Goal: Information Seeking & Learning: Learn about a topic

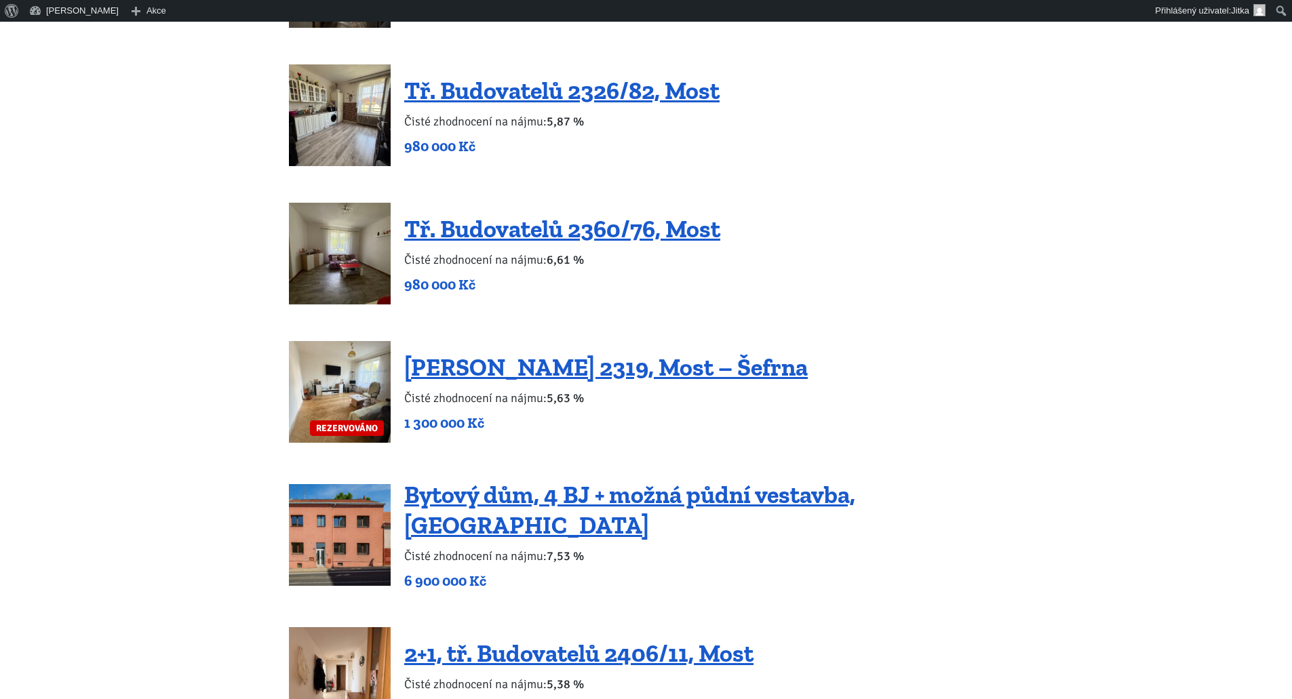
scroll to position [1831, 0]
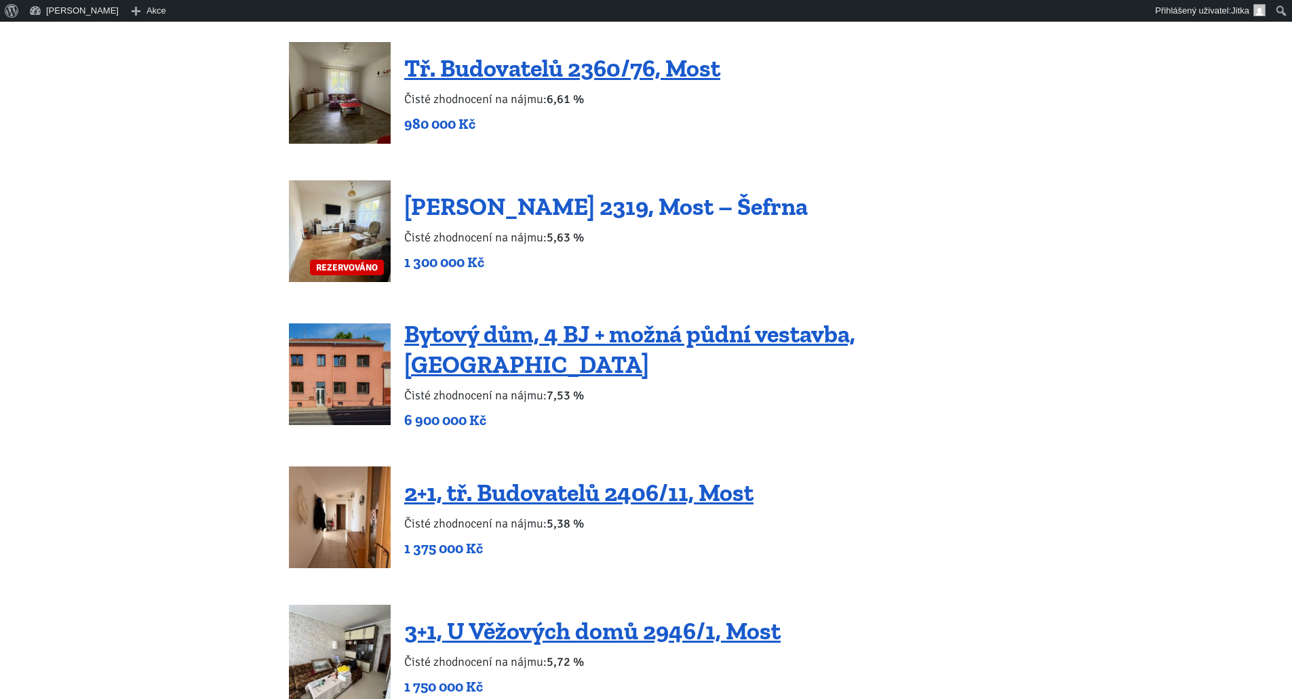
click at [472, 209] on link "[PERSON_NAME] 2319, Most – Šefrna" at bounding box center [605, 206] width 403 height 29
click at [502, 207] on link "[PERSON_NAME] 2319, Most – Šefrna" at bounding box center [605, 206] width 403 height 29
click at [606, 202] on link "[PERSON_NAME] 2319, Most – Šefrna" at bounding box center [605, 206] width 403 height 29
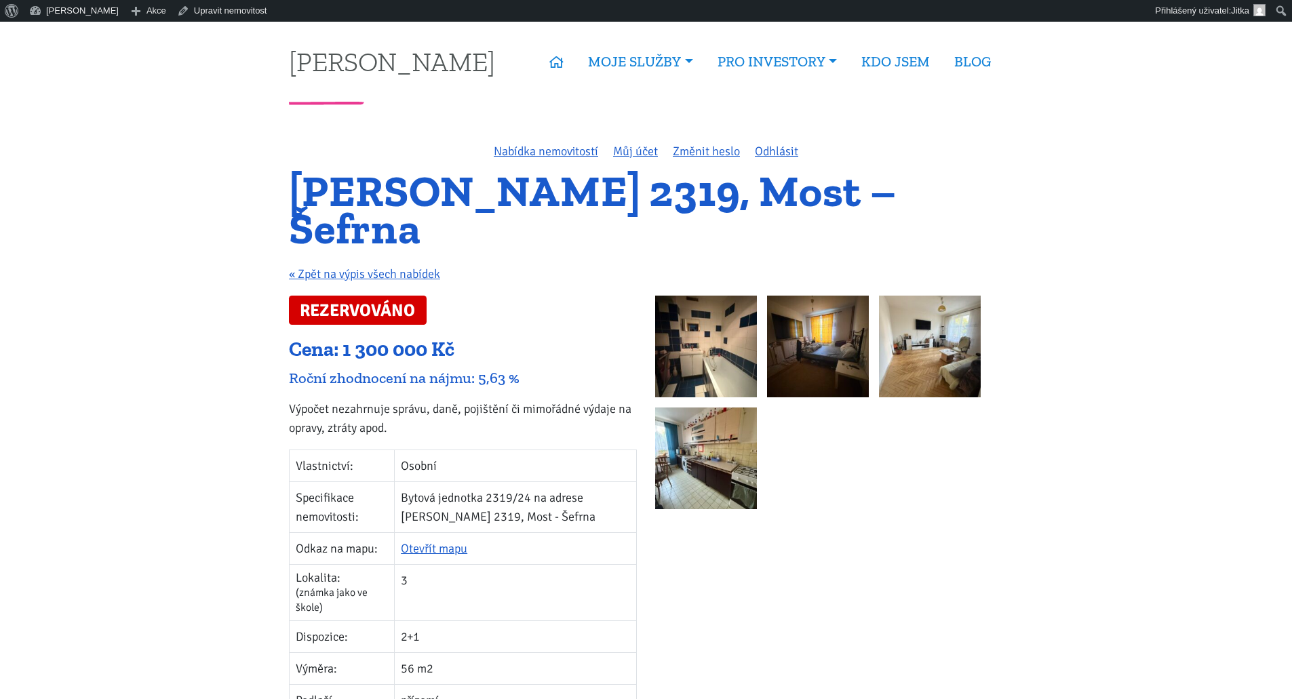
click at [699, 342] on img at bounding box center [706, 347] width 102 height 102
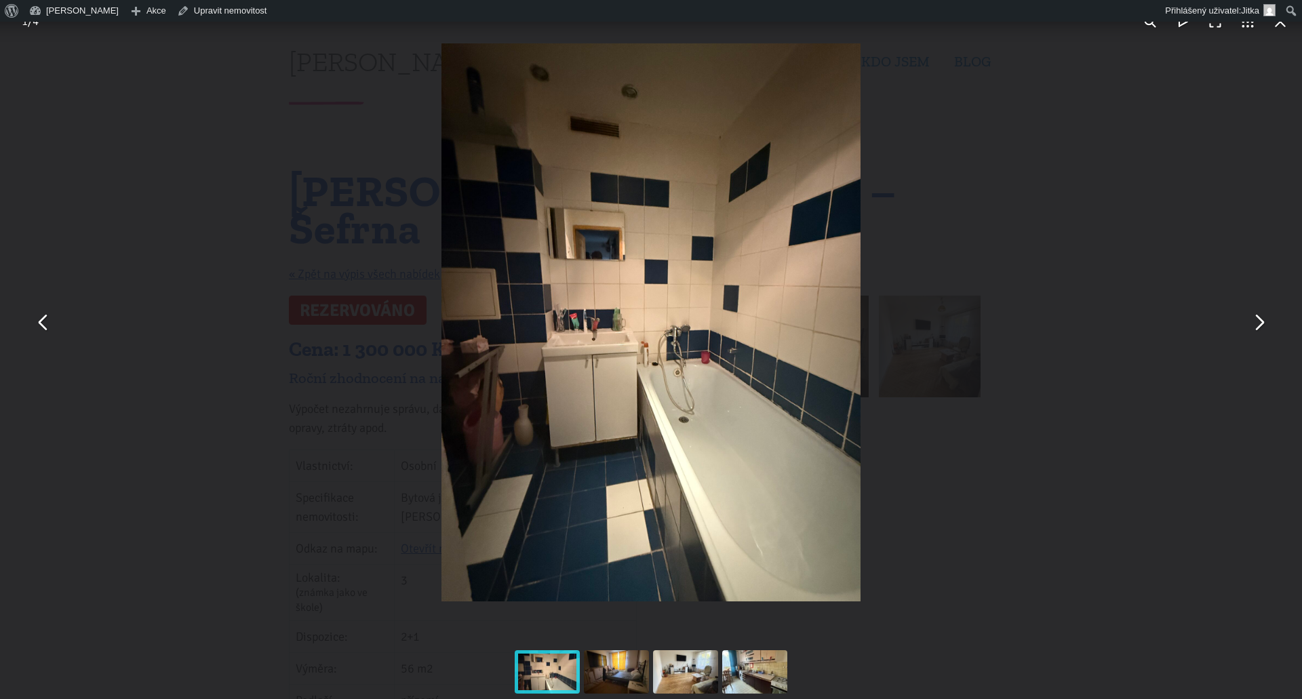
click at [1250, 314] on button "You can close this modal content with the ESC key" at bounding box center [1258, 322] width 33 height 33
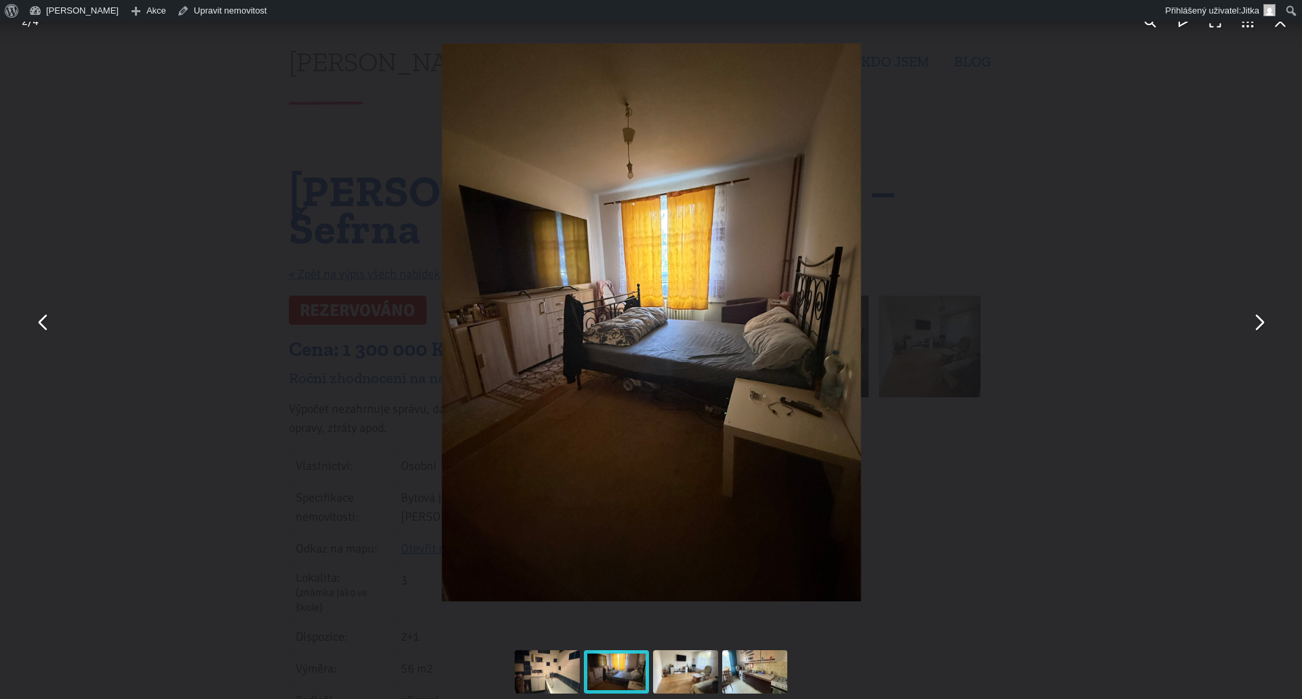
click at [1250, 314] on button "You can close this modal content with the ESC key" at bounding box center [1258, 322] width 33 height 33
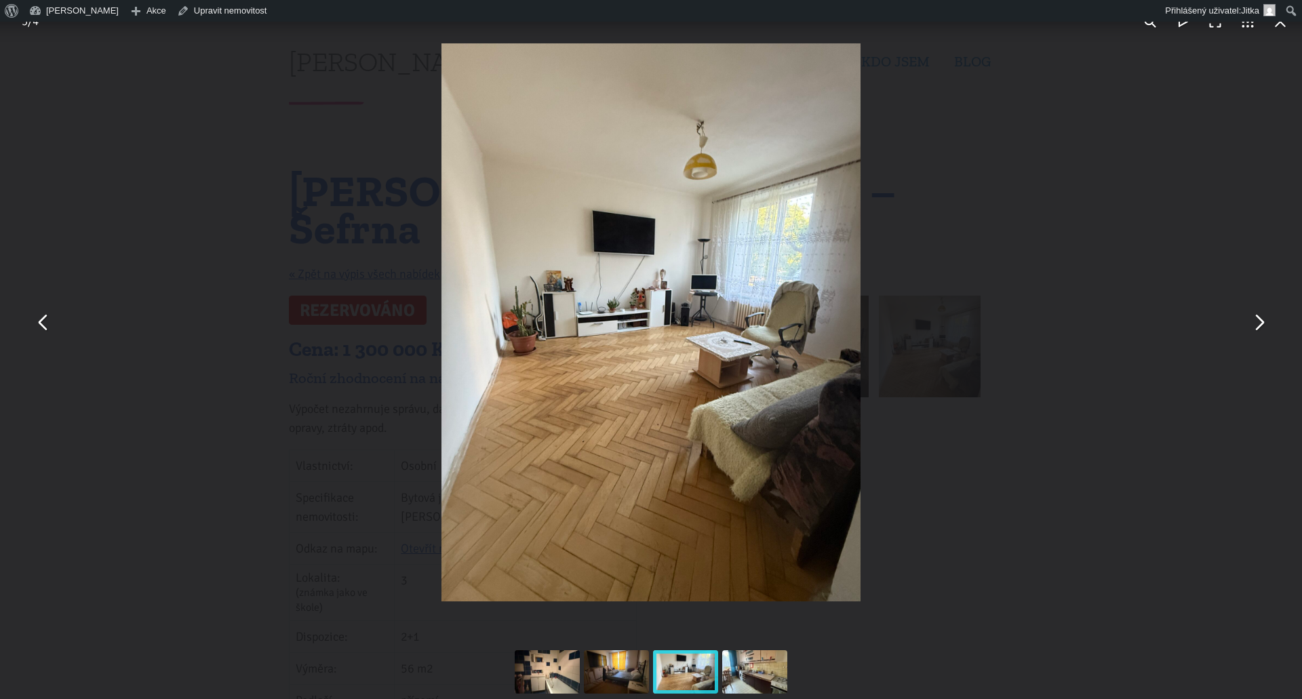
click at [1257, 319] on button "You can close this modal content with the ESC key" at bounding box center [1258, 322] width 33 height 33
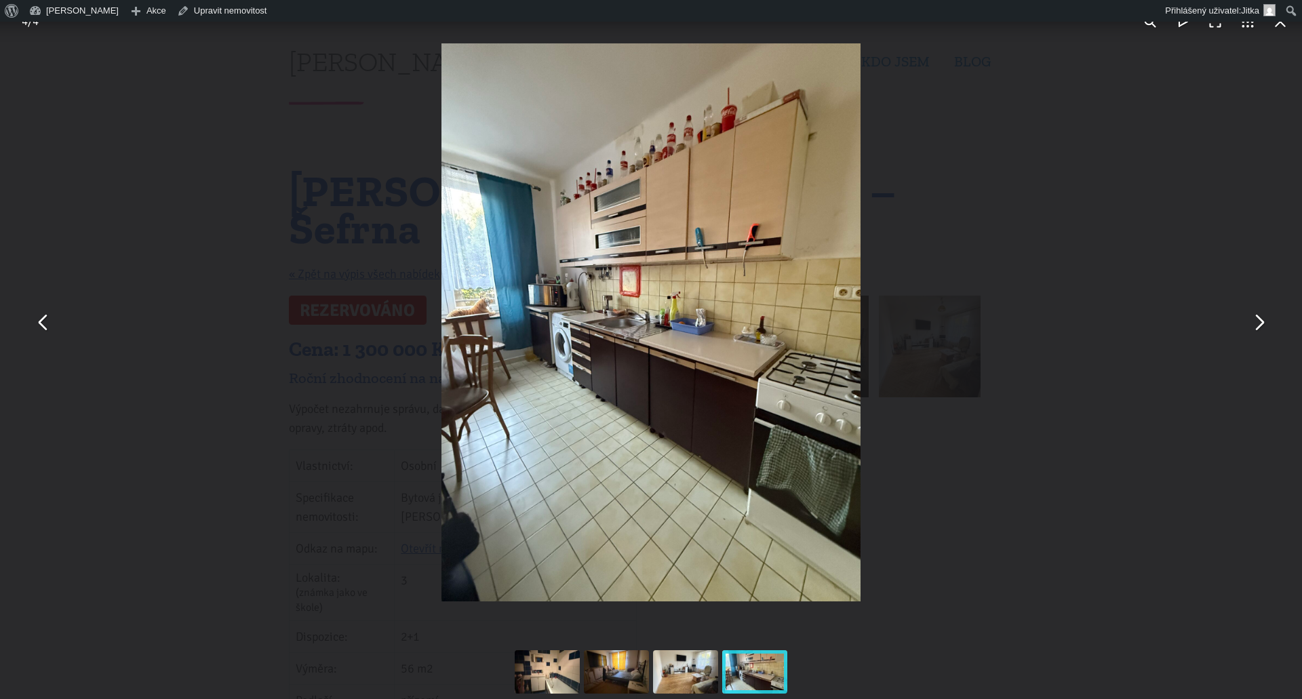
click at [1257, 319] on button "You can close this modal content with the ESC key" at bounding box center [1258, 322] width 33 height 33
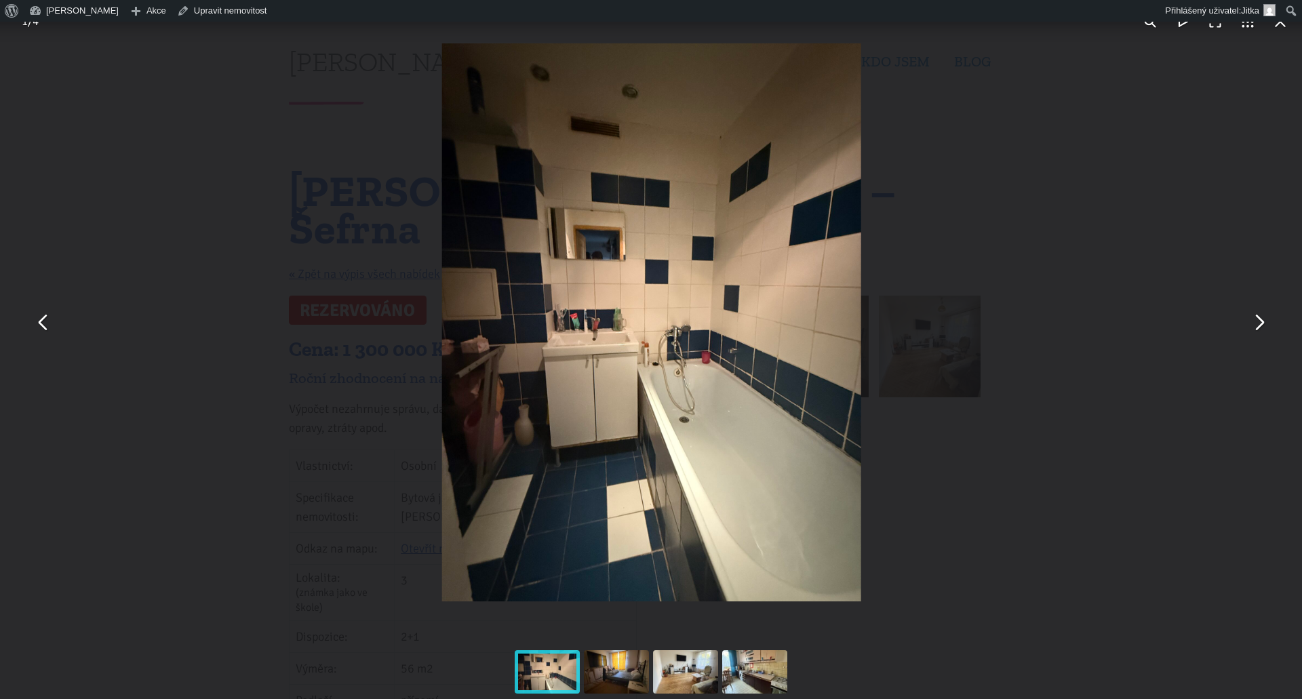
click at [1257, 319] on button "You can close this modal content with the ESC key" at bounding box center [1258, 322] width 33 height 33
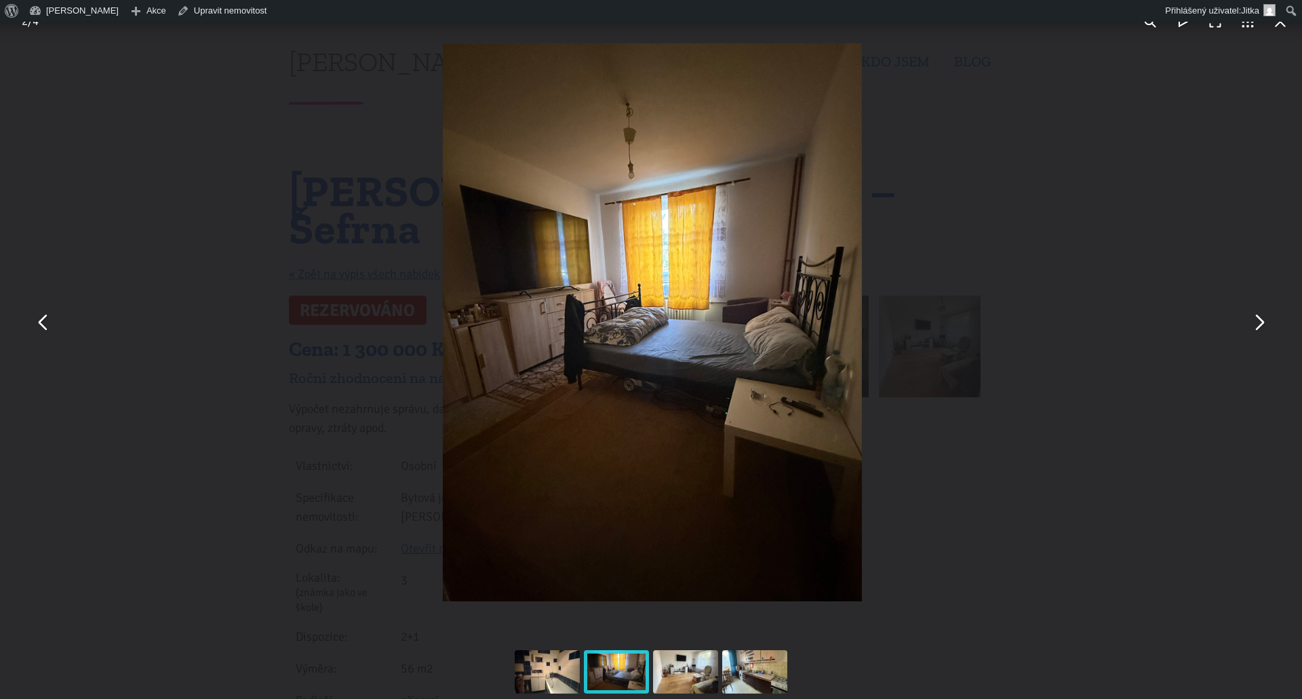
click at [1257, 320] on button "You can close this modal content with the ESC key" at bounding box center [1258, 322] width 33 height 33
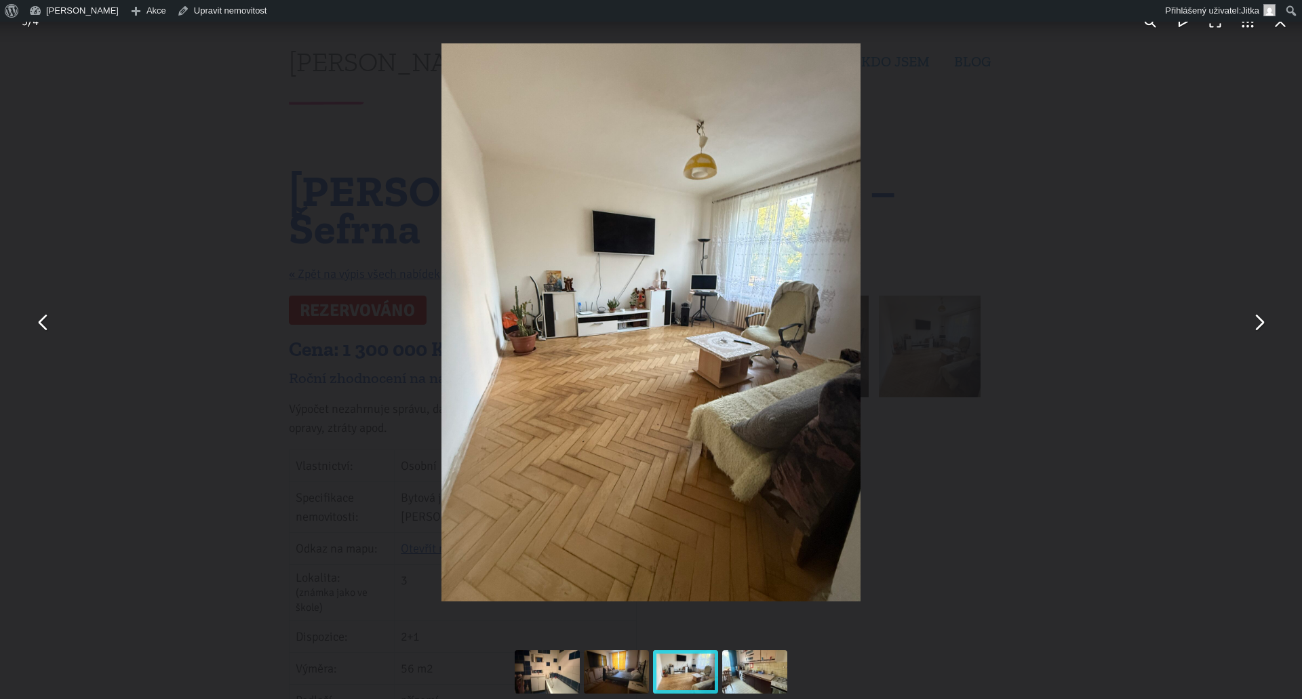
click at [1257, 321] on button "You can close this modal content with the ESC key" at bounding box center [1258, 322] width 33 height 33
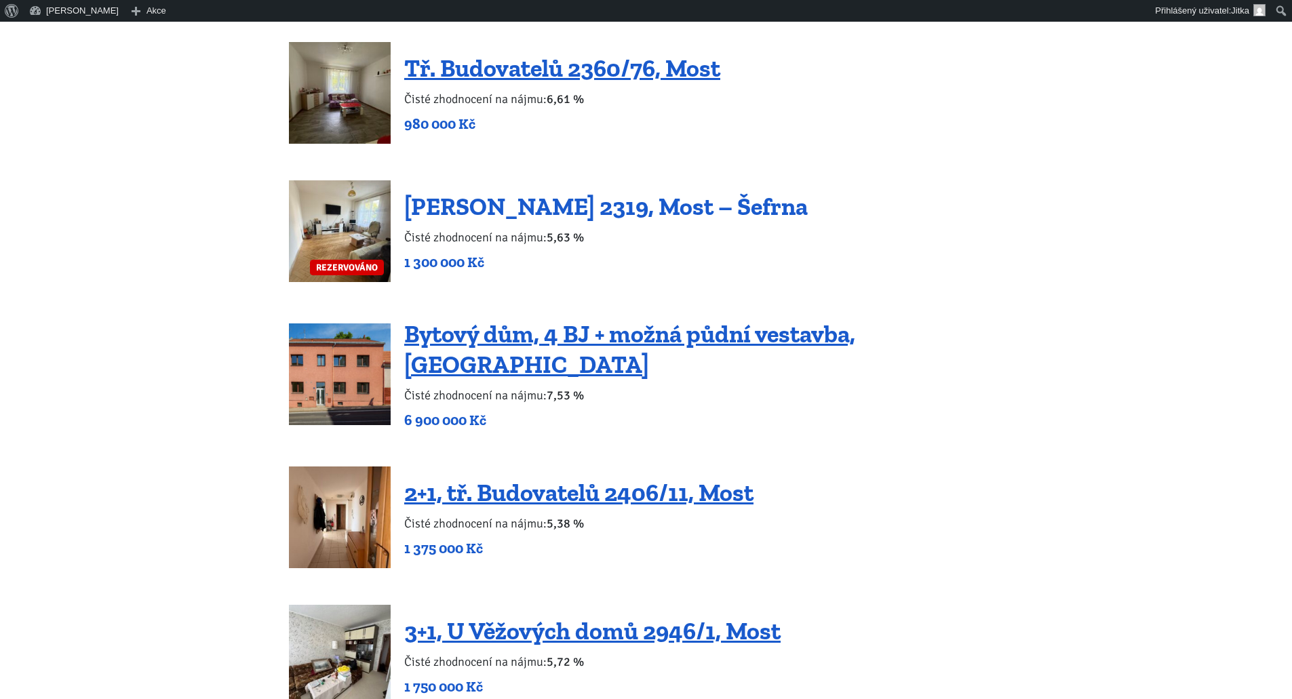
click at [587, 201] on link "[PERSON_NAME] 2319, Most – Šefrna" at bounding box center [605, 206] width 403 height 29
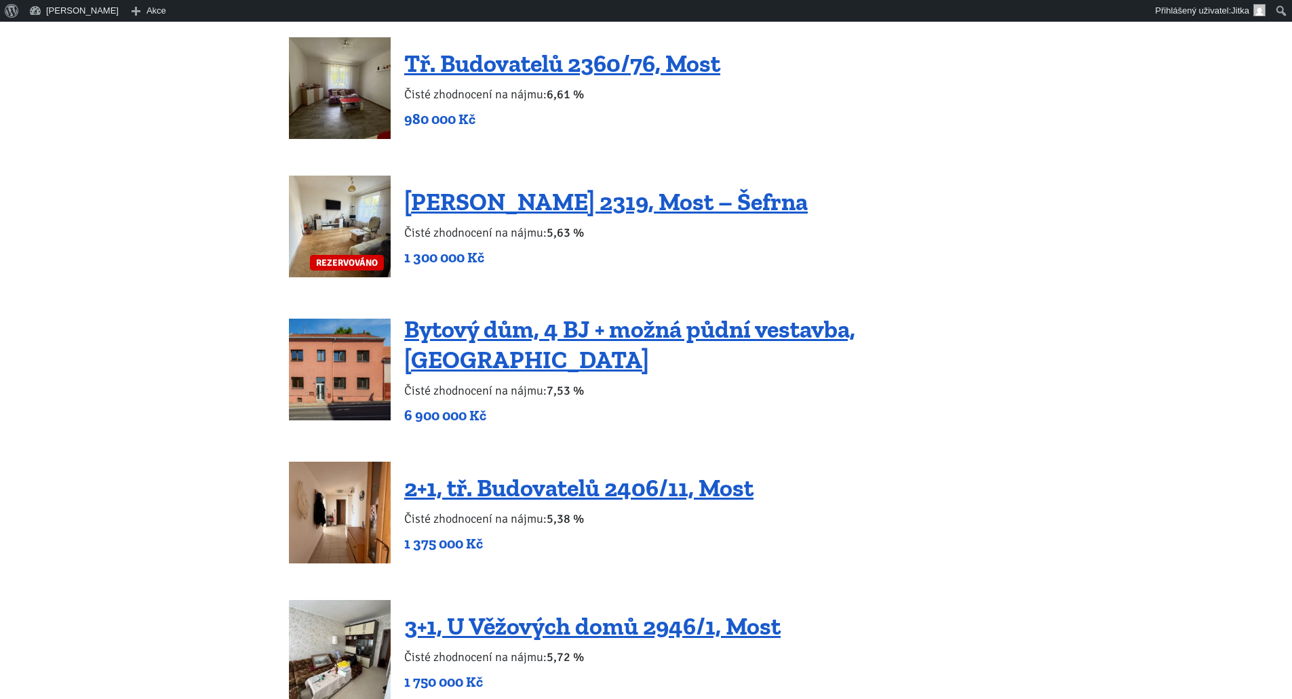
scroll to position [1831, 0]
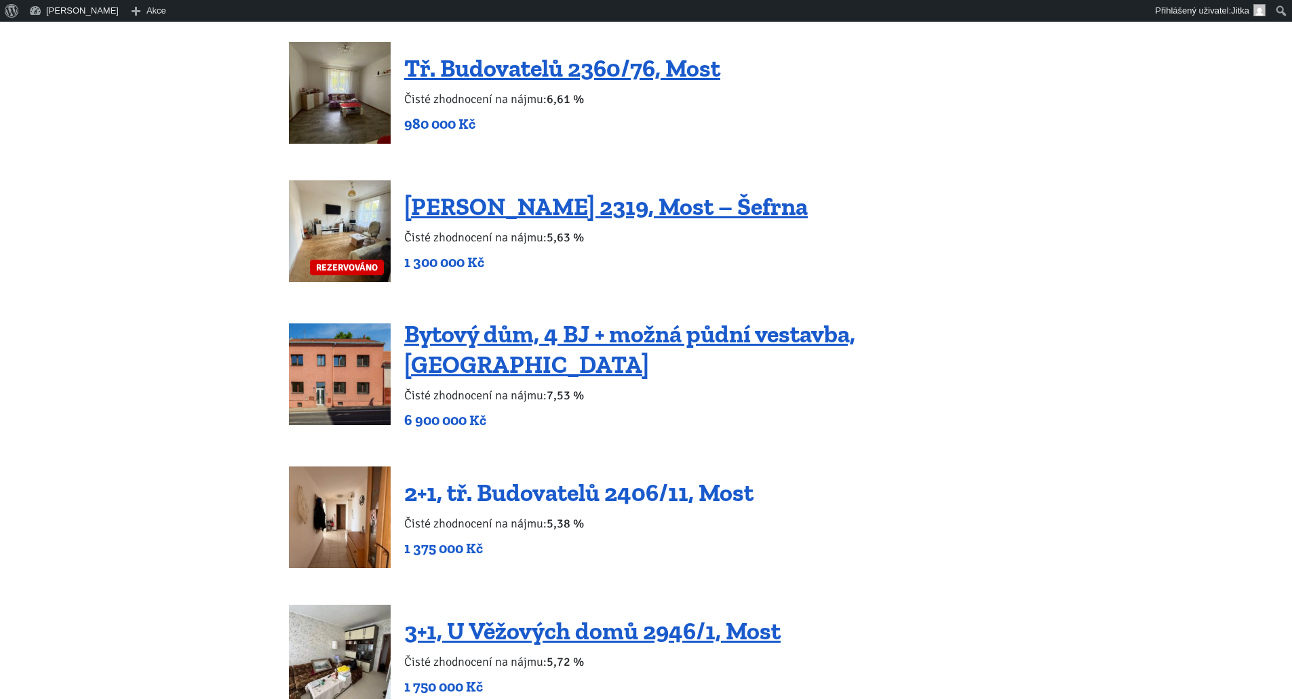
click at [614, 482] on link "2+1, tř. Budovatelů 2406/11, Most" at bounding box center [578, 492] width 349 height 29
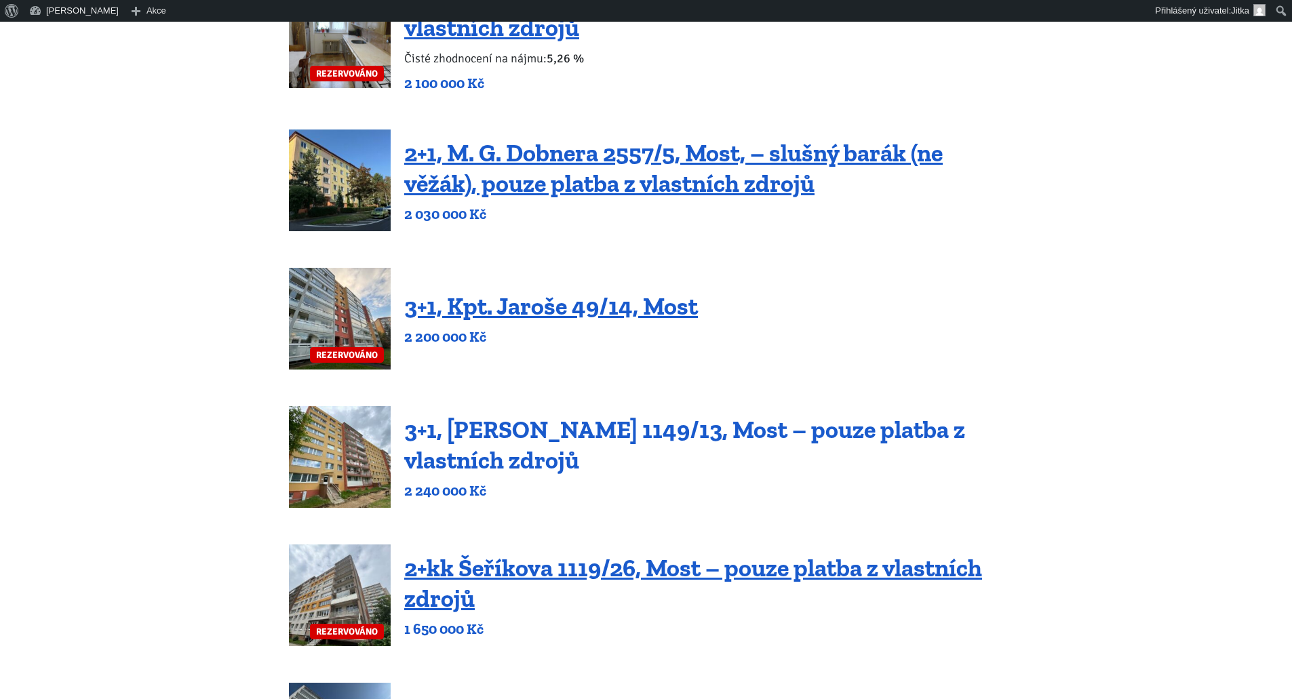
scroll to position [542, 0]
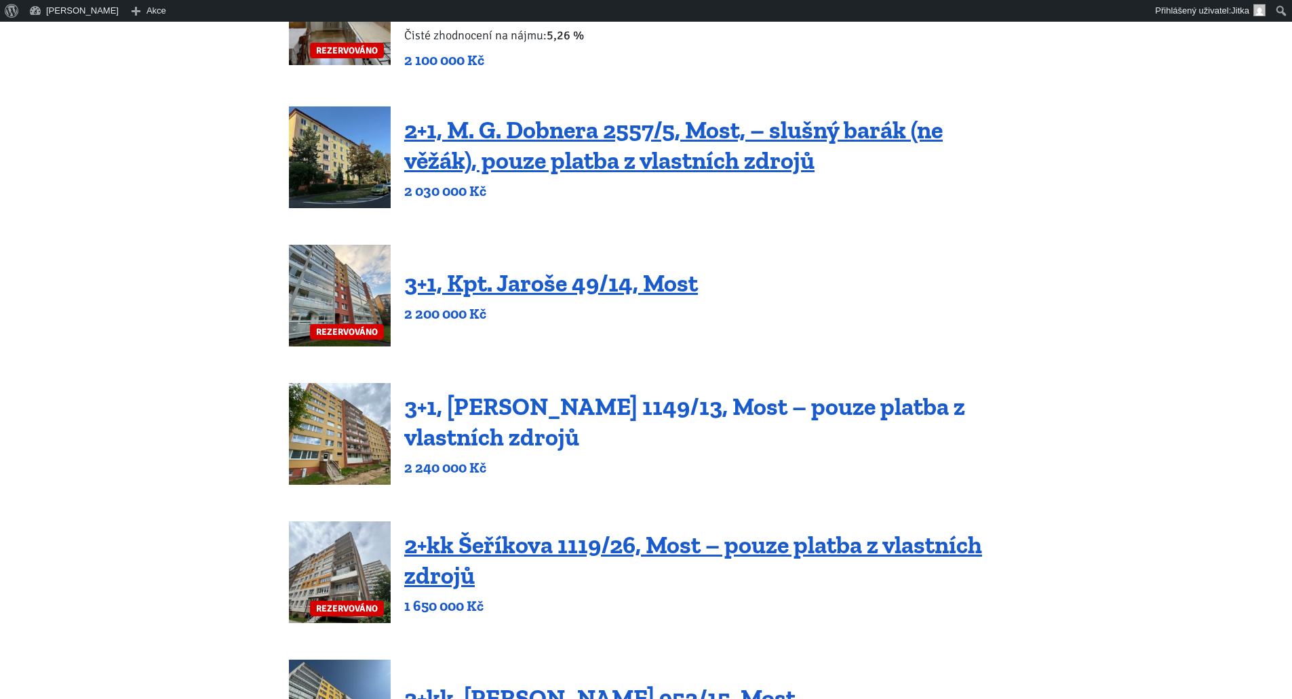
click at [484, 423] on link "3+1, [PERSON_NAME] 1149/13, Most – pouze platba z vlastních zdrojů" at bounding box center [684, 422] width 561 height 60
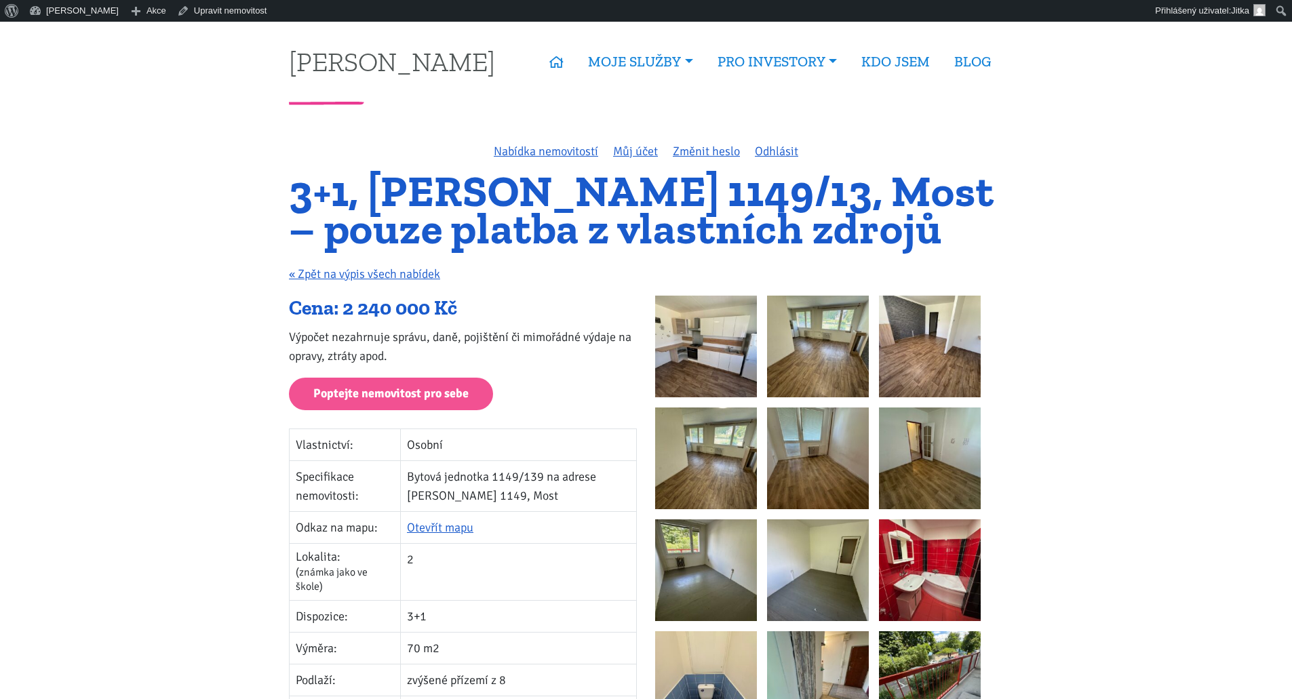
click at [681, 360] on img at bounding box center [706, 347] width 102 height 102
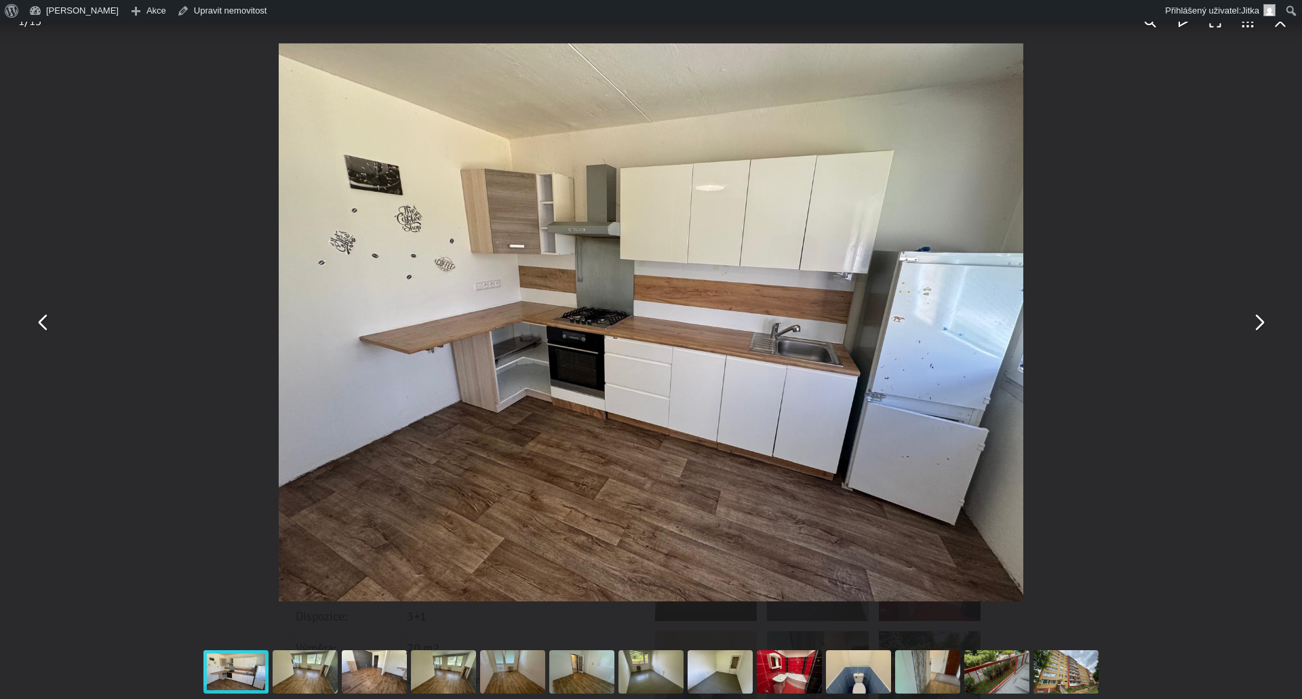
click at [1259, 326] on button "You can close this modal content with the ESC key" at bounding box center [1258, 322] width 33 height 33
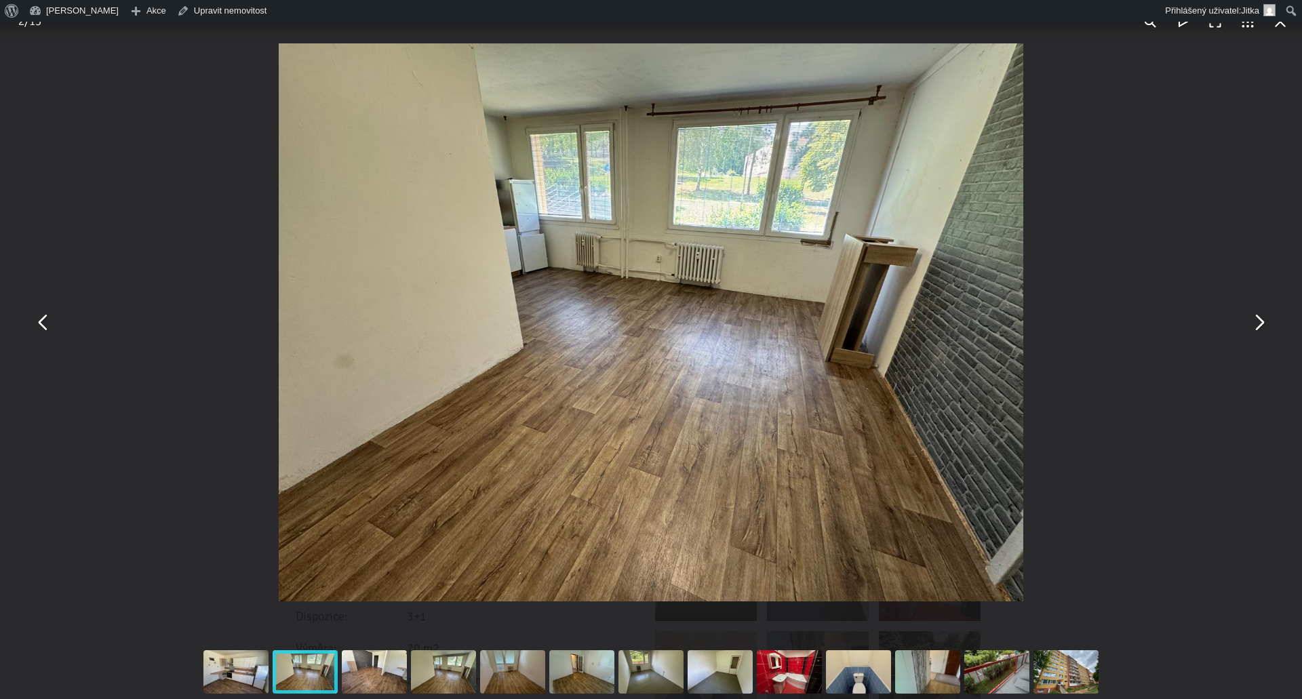
click at [1258, 326] on button "You can close this modal content with the ESC key" at bounding box center [1258, 322] width 33 height 33
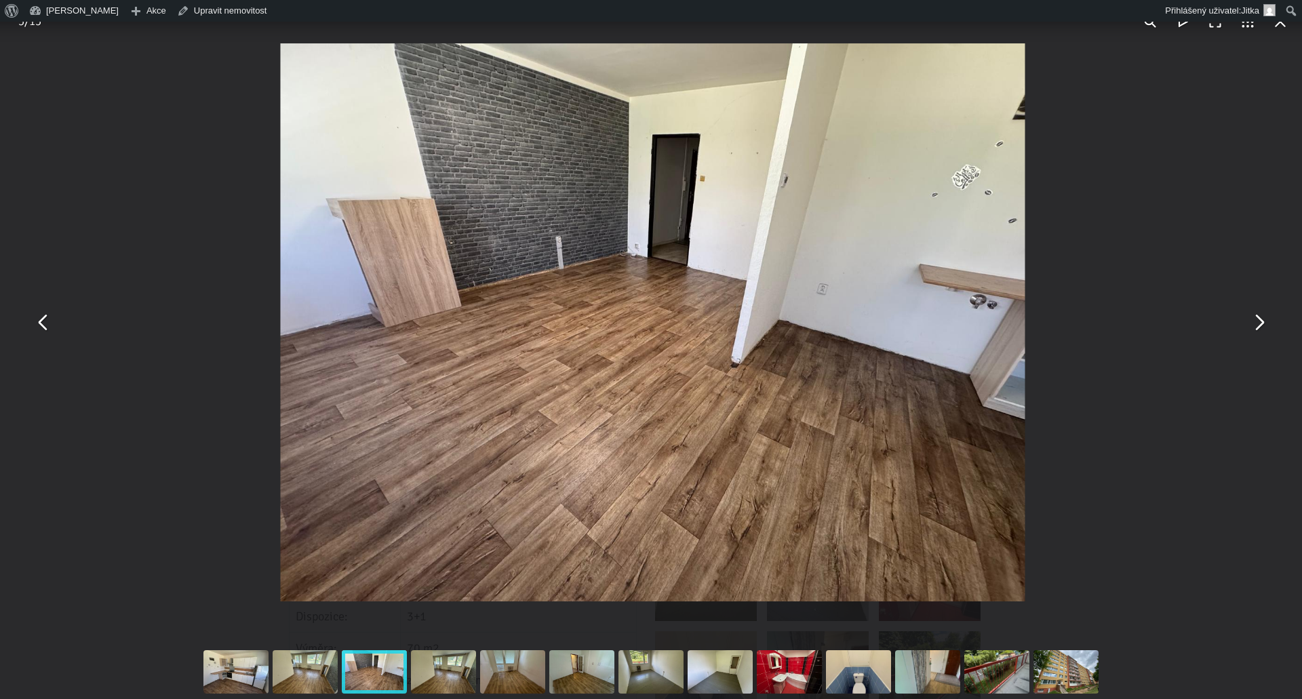
click at [1258, 326] on button "You can close this modal content with the ESC key" at bounding box center [1258, 322] width 33 height 33
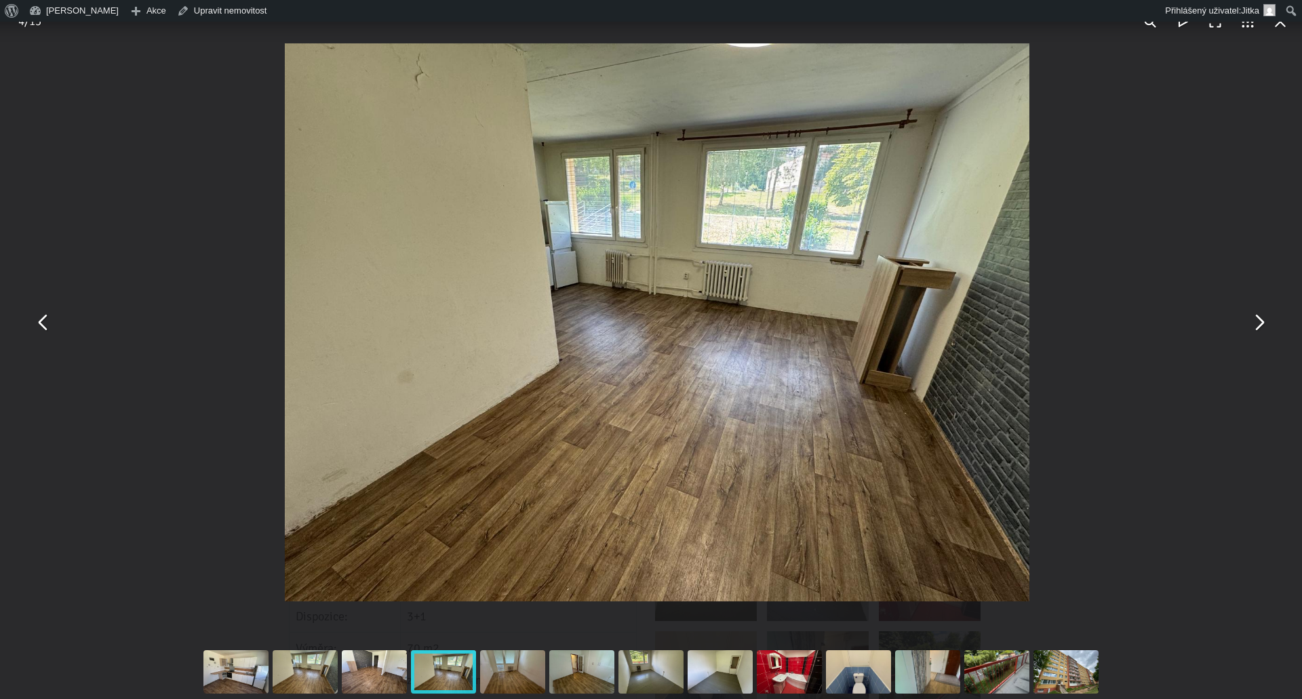
click at [1258, 326] on button "You can close this modal content with the ESC key" at bounding box center [1258, 322] width 33 height 33
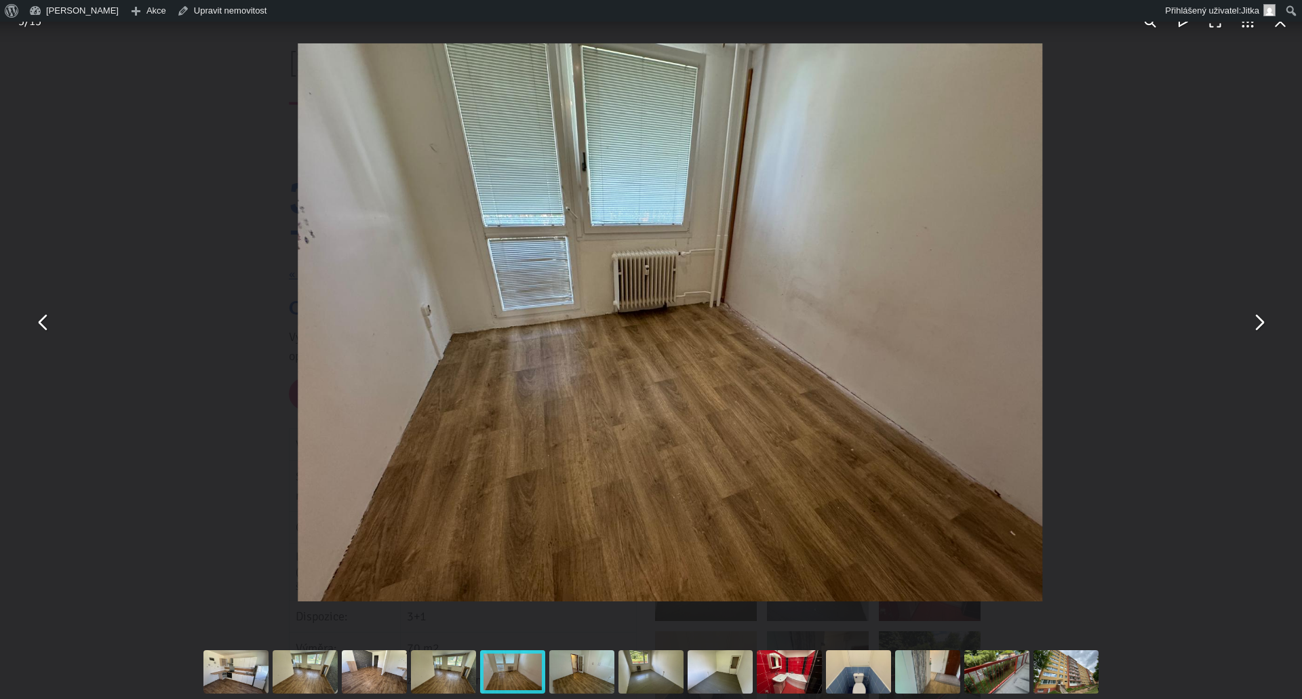
click at [1257, 326] on button "You can close this modal content with the ESC key" at bounding box center [1258, 322] width 33 height 33
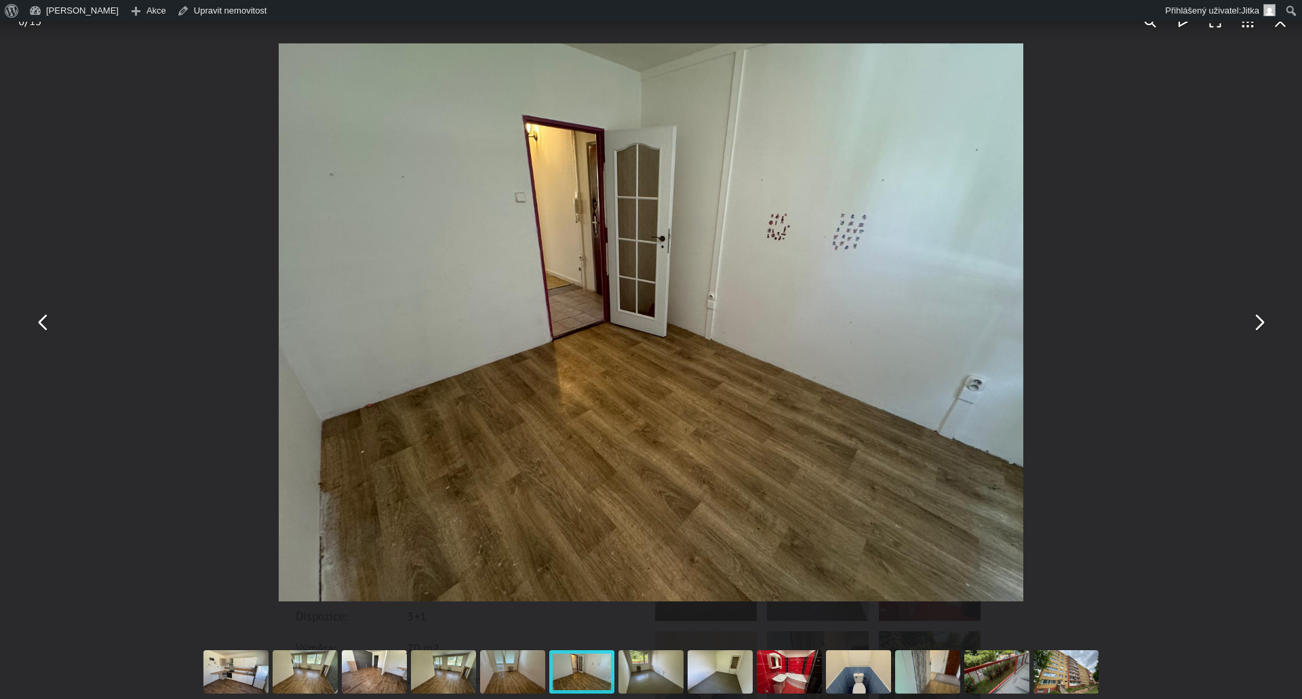
click at [1257, 326] on button "You can close this modal content with the ESC key" at bounding box center [1258, 322] width 33 height 33
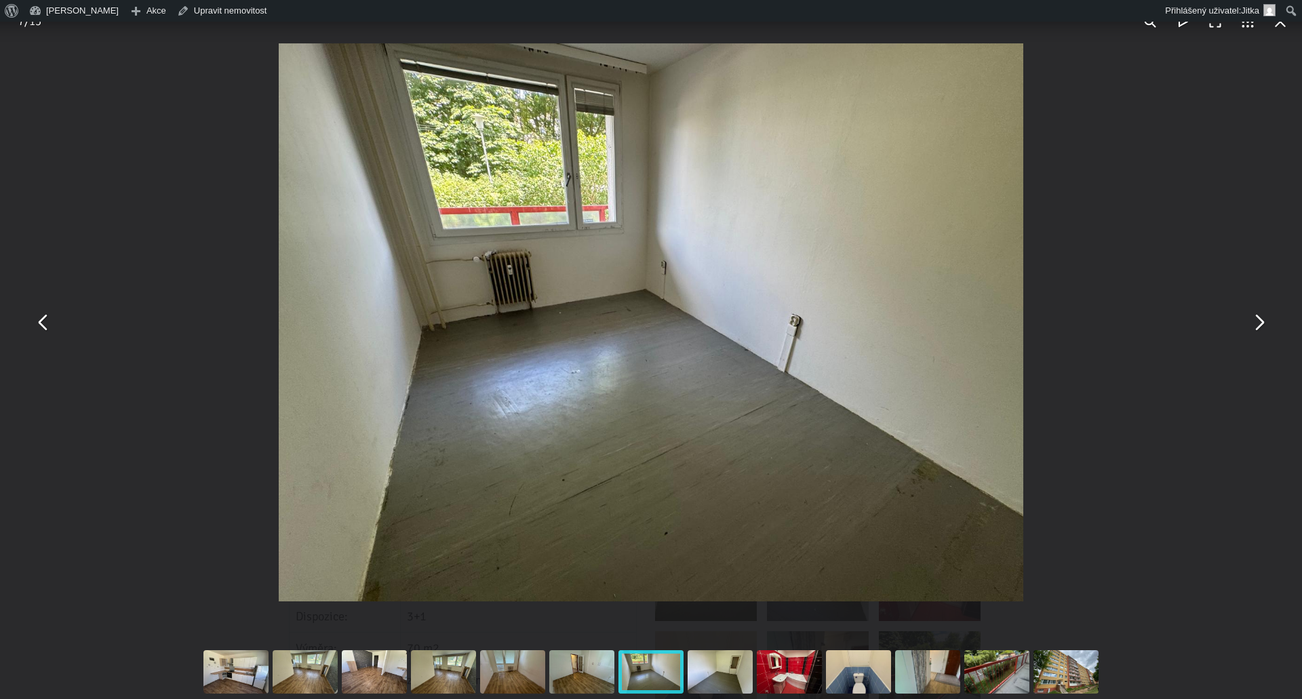
click at [1257, 326] on button "You can close this modal content with the ESC key" at bounding box center [1258, 322] width 33 height 33
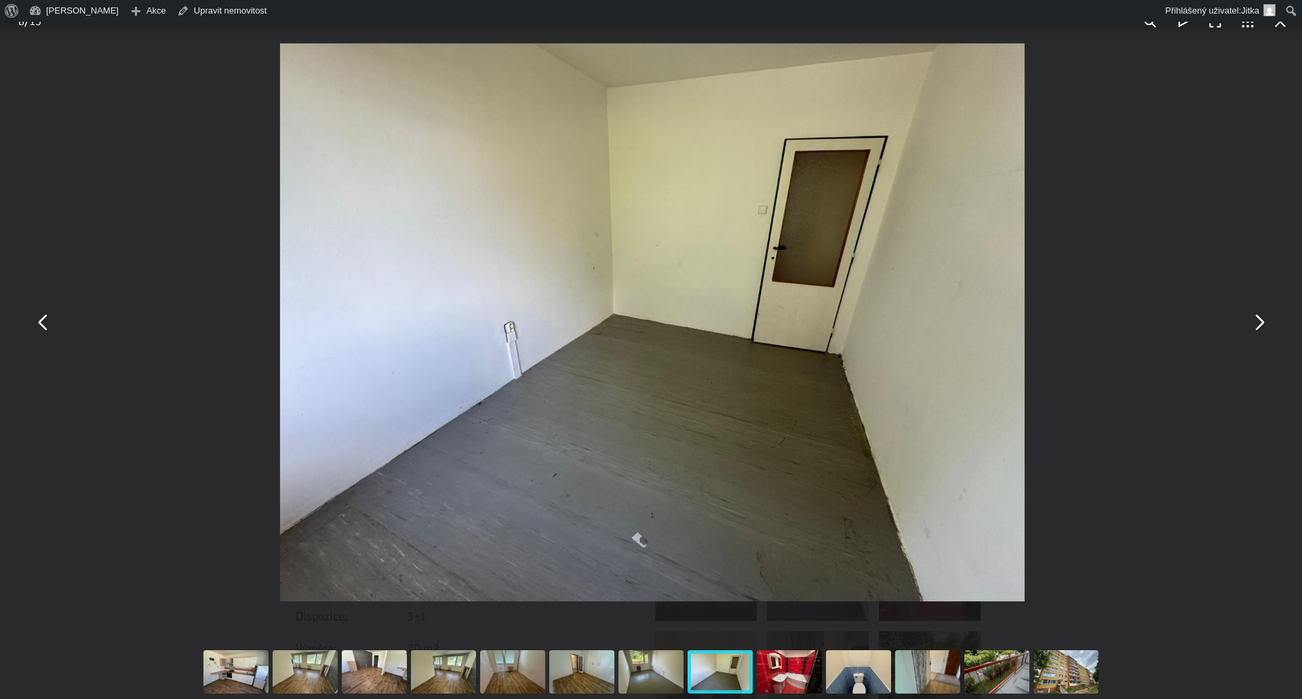
click at [1257, 326] on button "You can close this modal content with the ESC key" at bounding box center [1258, 322] width 33 height 33
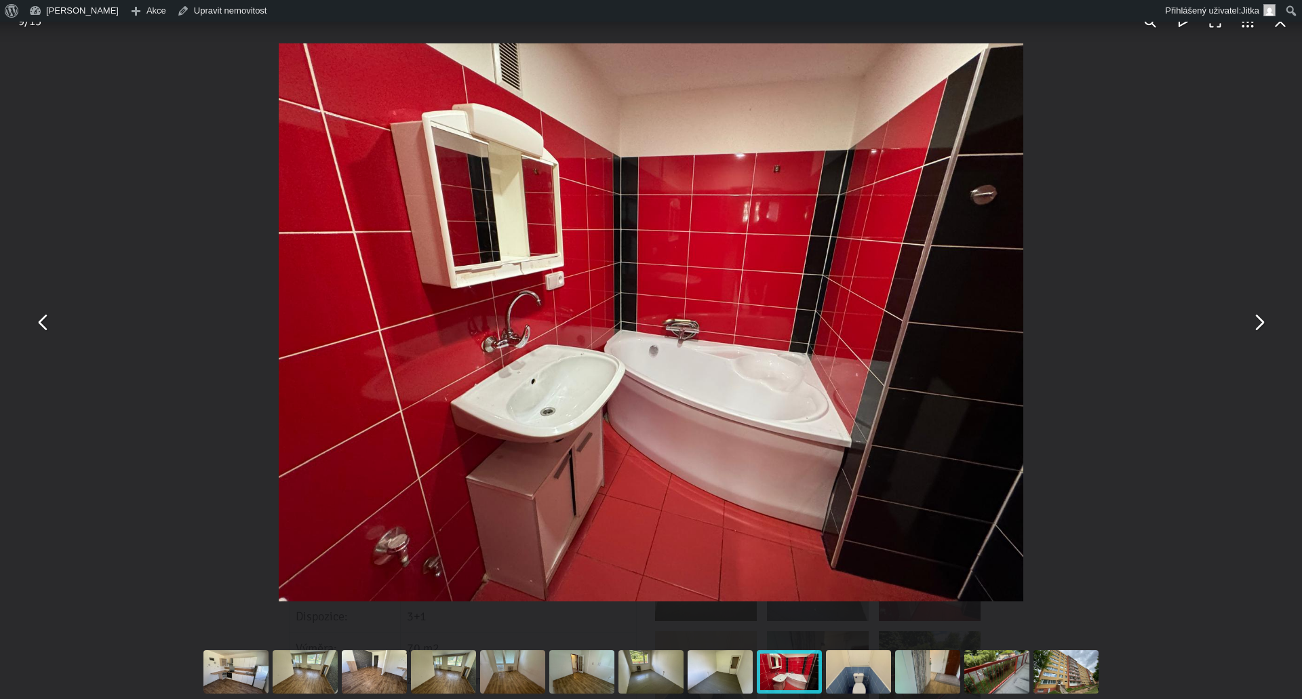
click at [35, 318] on button "You can close this modal content with the ESC key" at bounding box center [43, 322] width 33 height 33
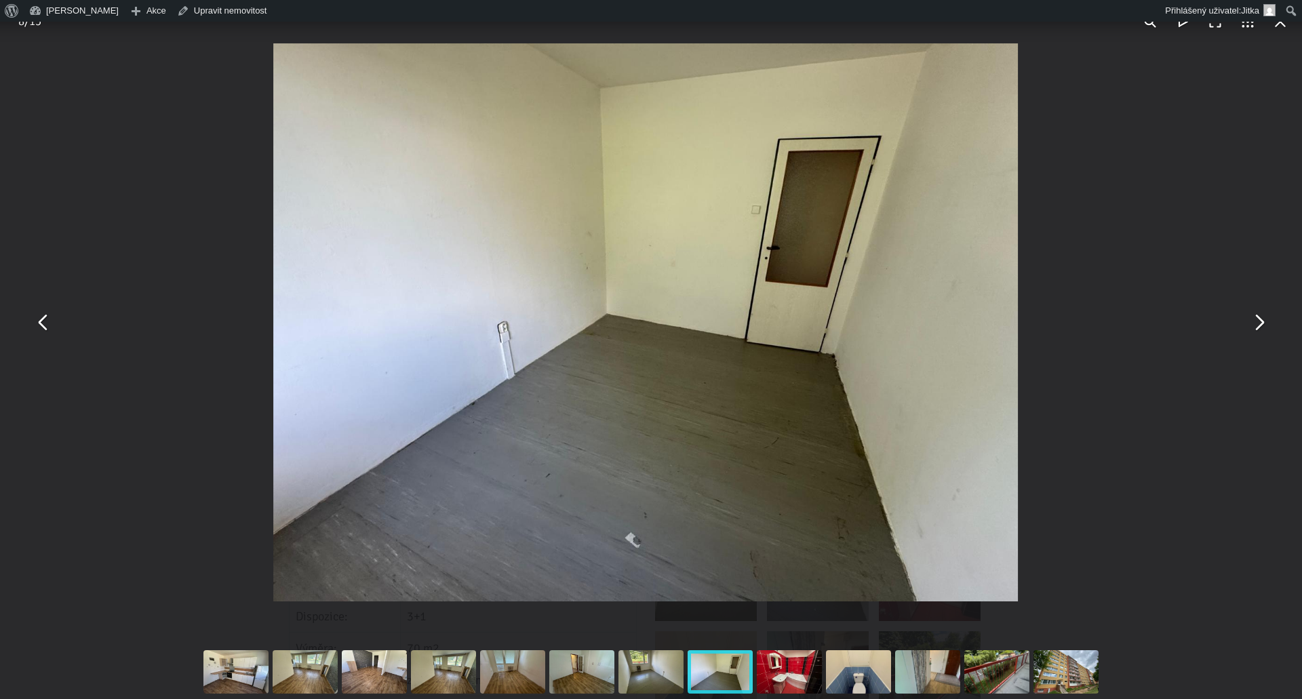
click at [37, 318] on button "You can close this modal content with the ESC key" at bounding box center [43, 322] width 33 height 33
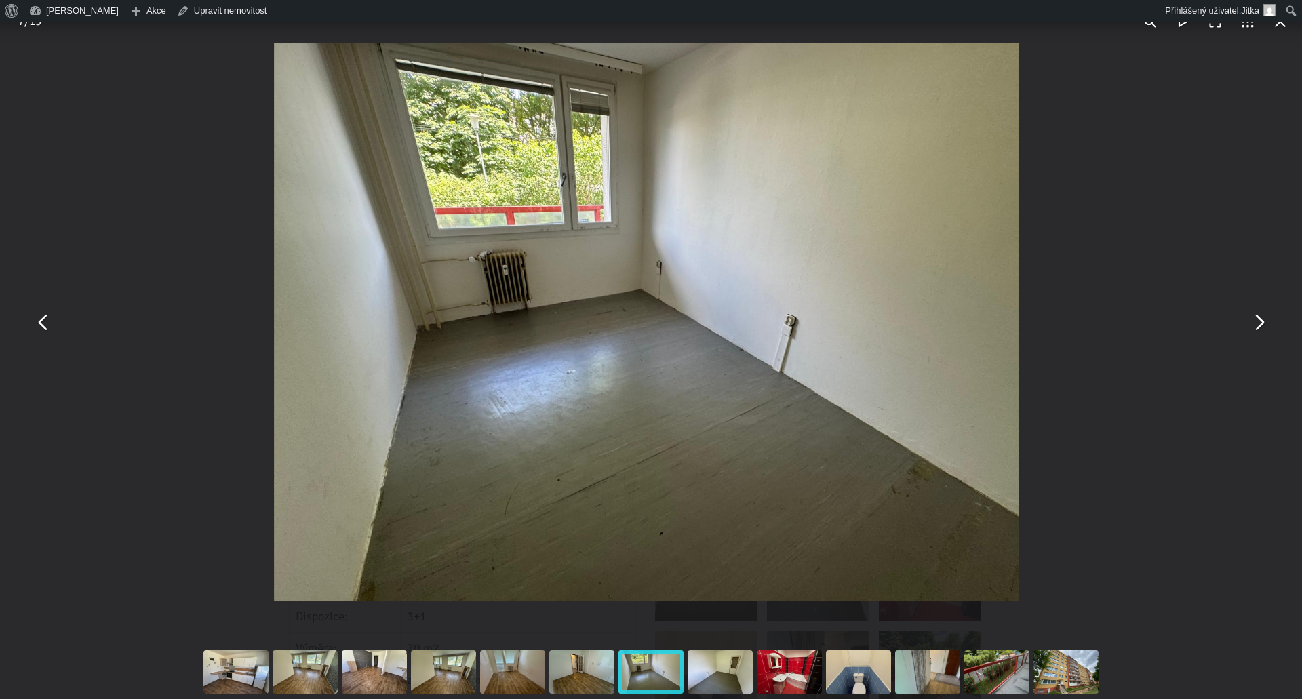
click at [37, 318] on button "You can close this modal content with the ESC key" at bounding box center [43, 322] width 33 height 33
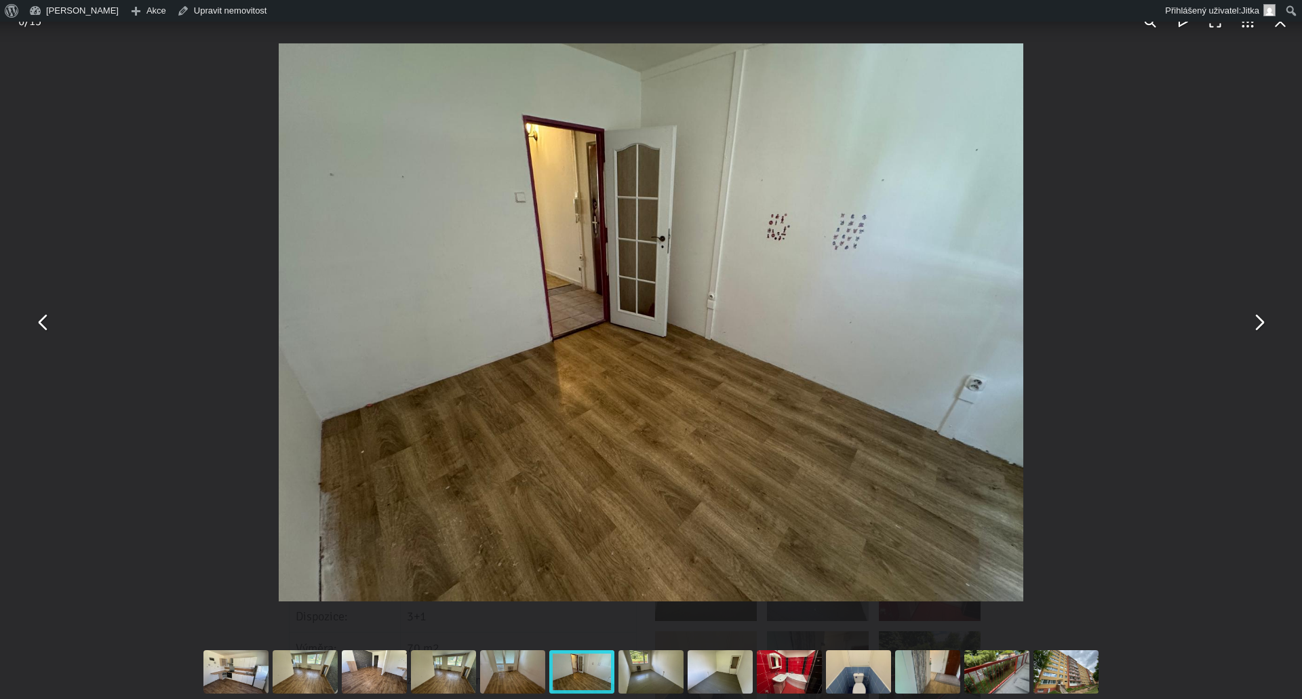
click at [37, 318] on button "You can close this modal content with the ESC key" at bounding box center [43, 322] width 33 height 33
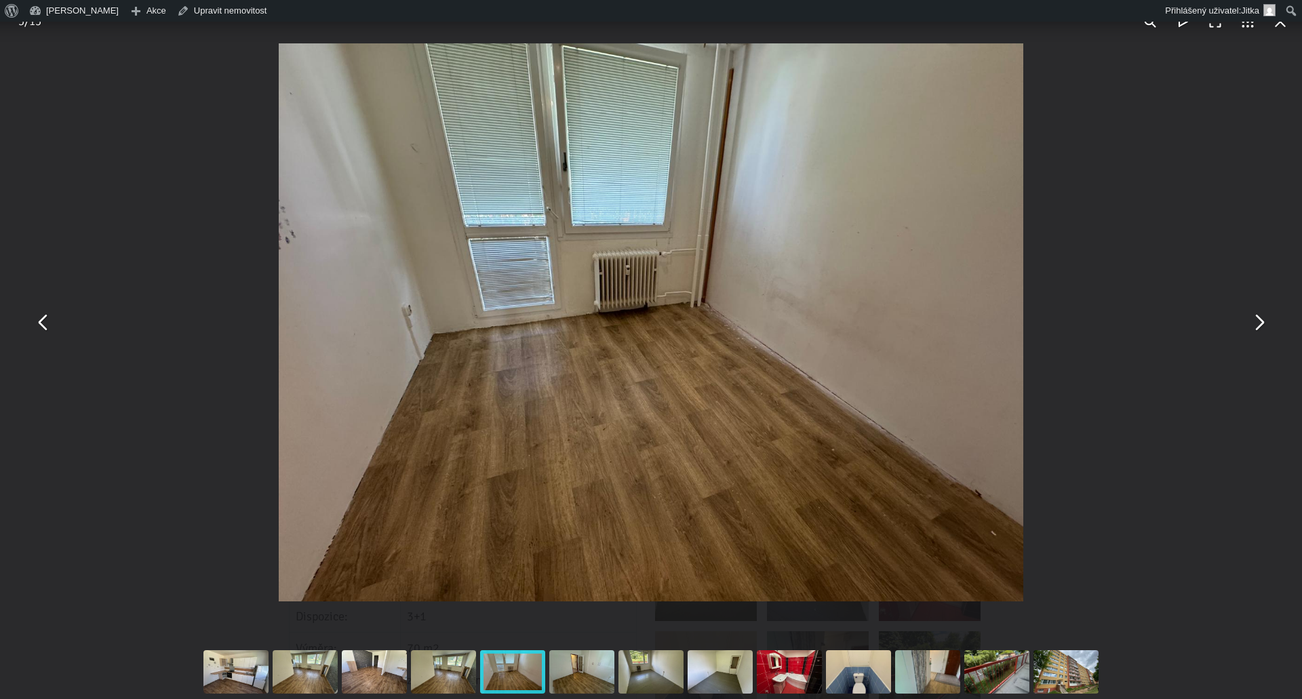
click at [37, 318] on button "You can close this modal content with the ESC key" at bounding box center [43, 322] width 33 height 33
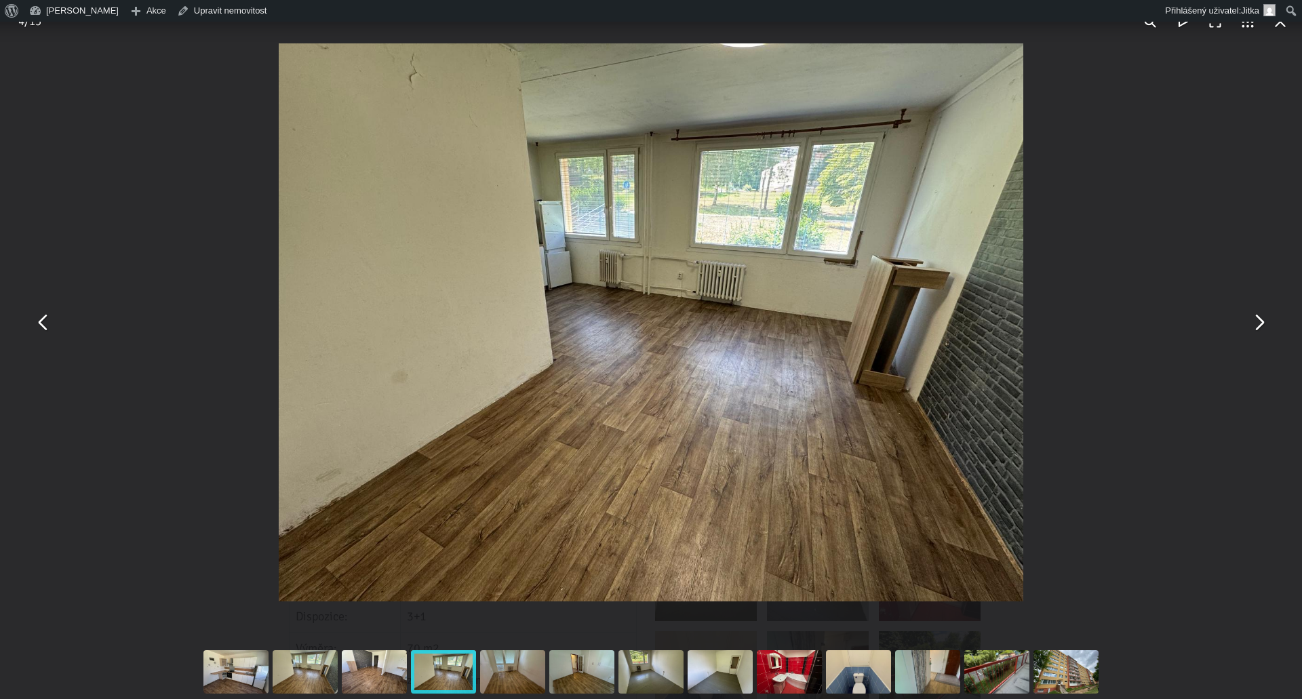
click at [37, 318] on button "You can close this modal content with the ESC key" at bounding box center [43, 322] width 33 height 33
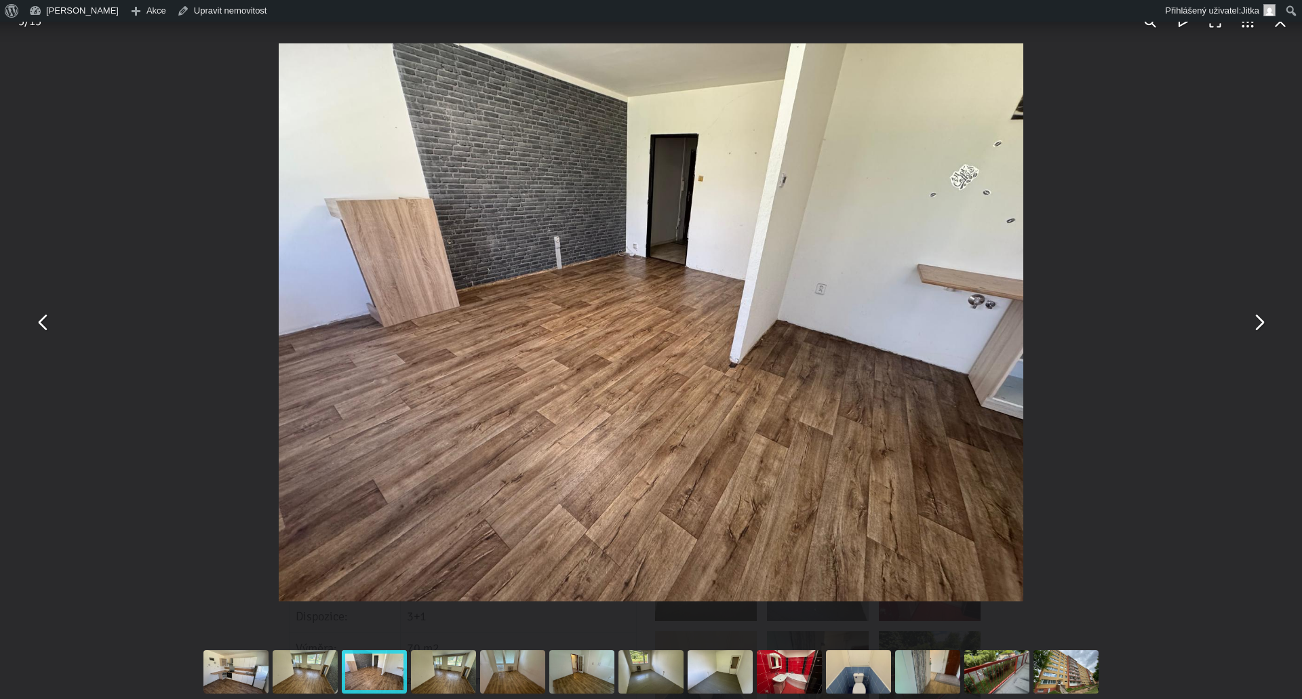
click at [37, 318] on button "You can close this modal content with the ESC key" at bounding box center [43, 322] width 33 height 33
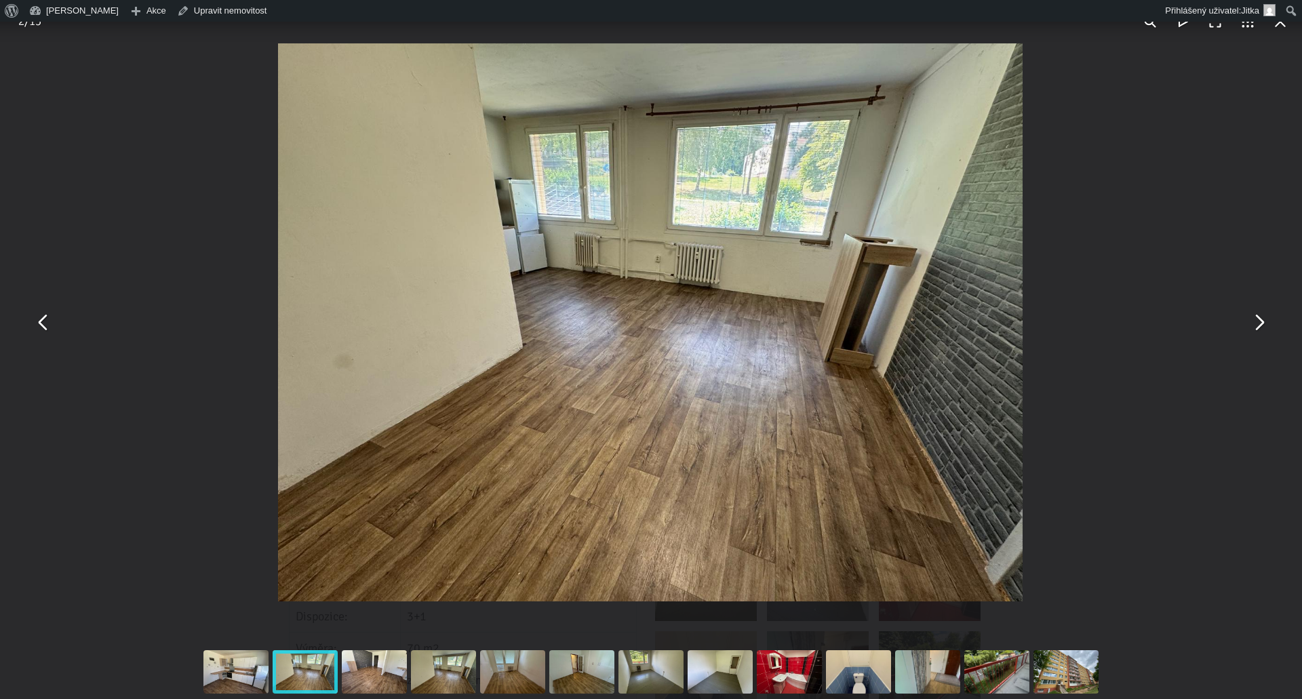
click at [37, 318] on button "You can close this modal content with the ESC key" at bounding box center [43, 322] width 33 height 33
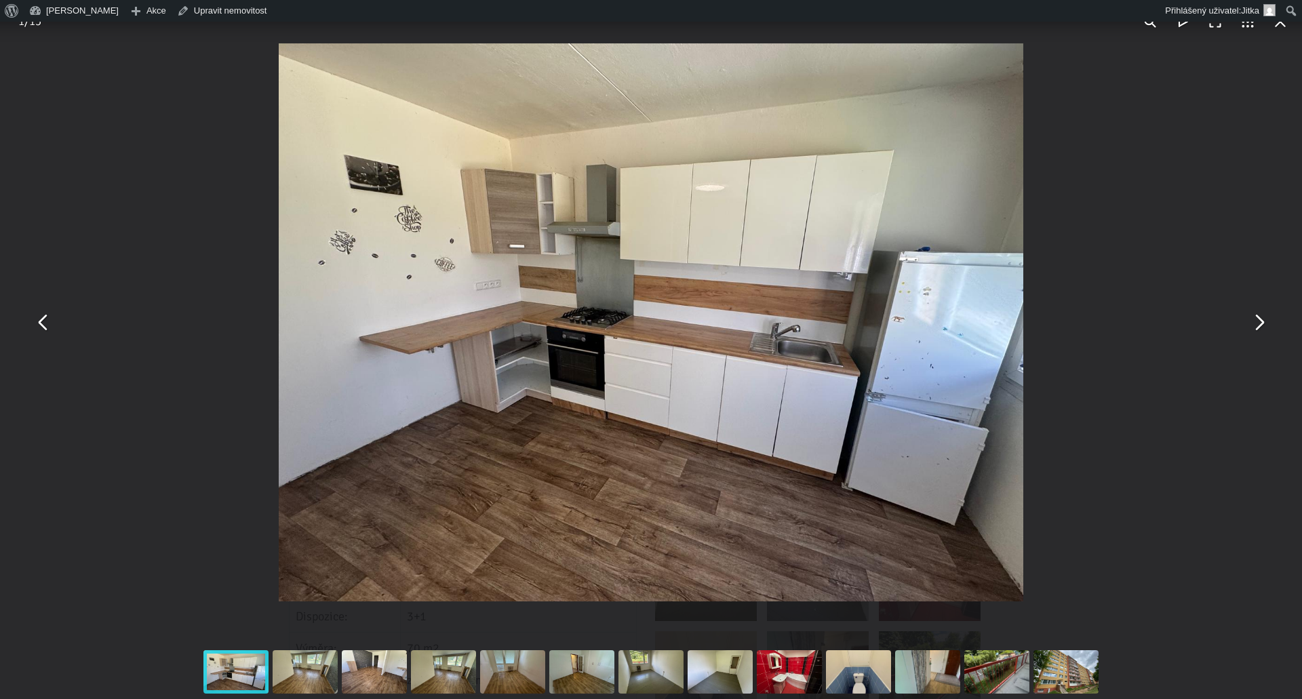
click at [37, 318] on button "You can close this modal content with the ESC key" at bounding box center [43, 322] width 33 height 33
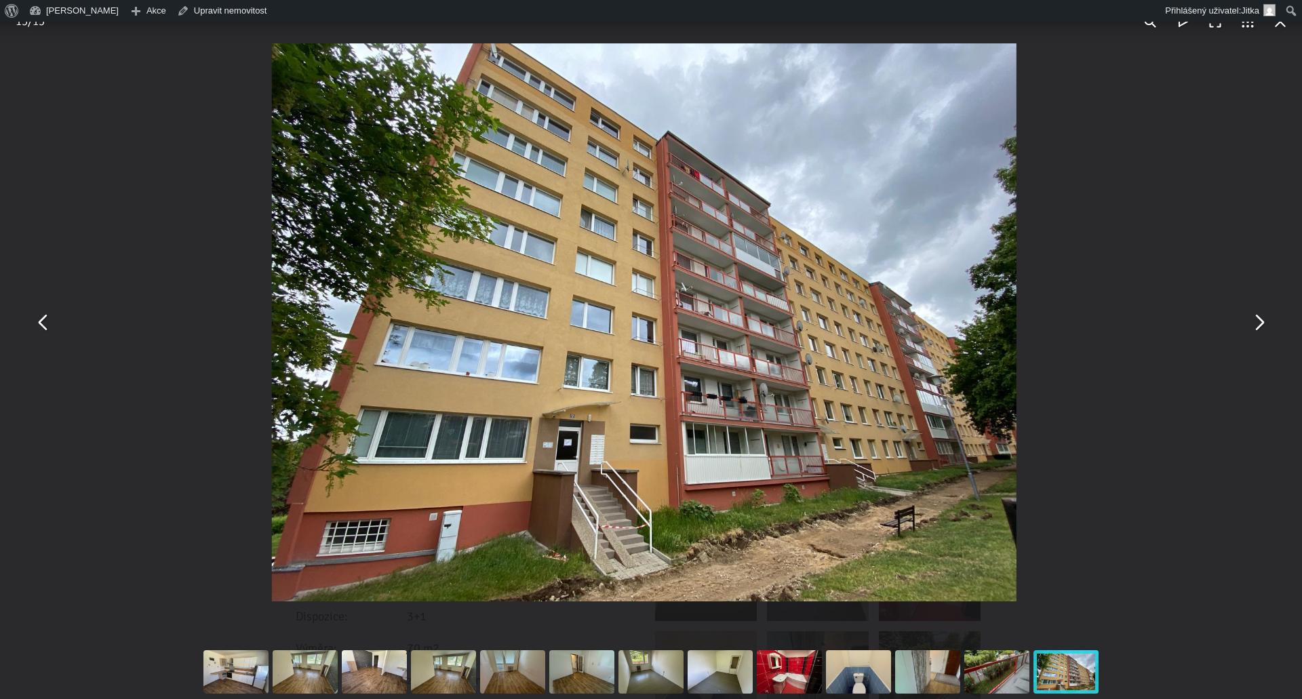
click at [37, 318] on button "You can close this modal content with the ESC key" at bounding box center [43, 322] width 33 height 33
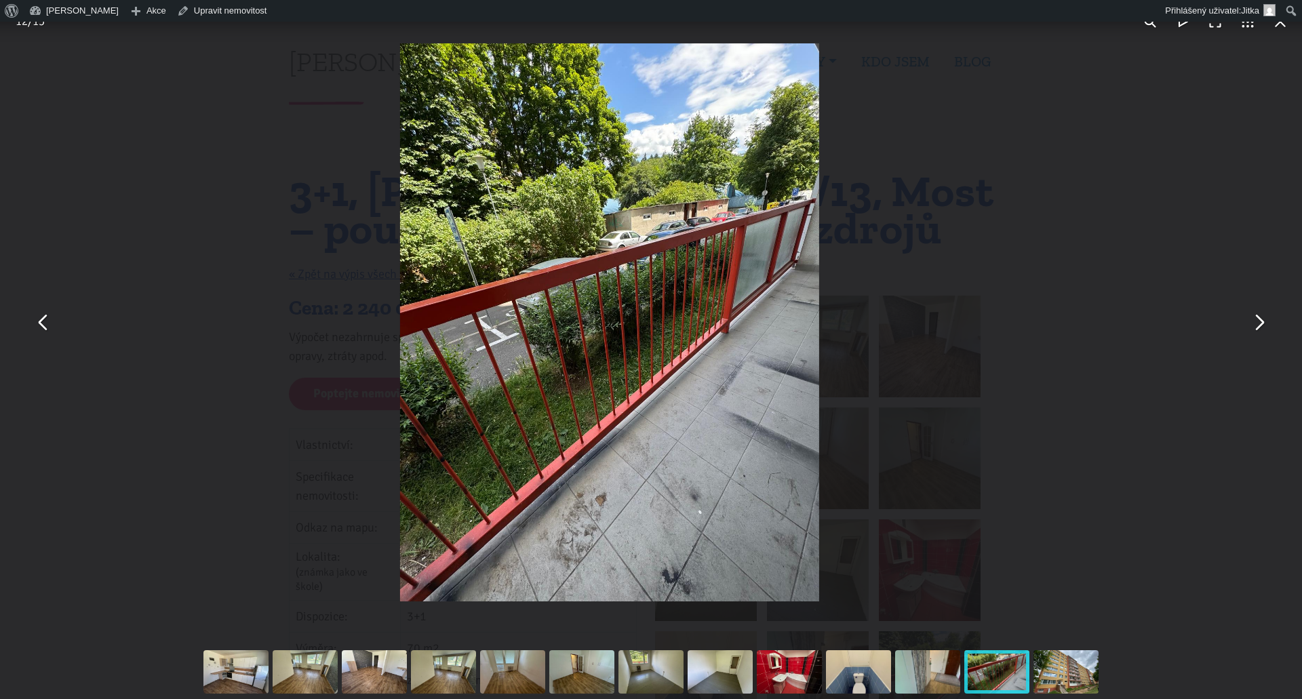
click at [37, 318] on button "You can close this modal content with the ESC key" at bounding box center [43, 322] width 33 height 33
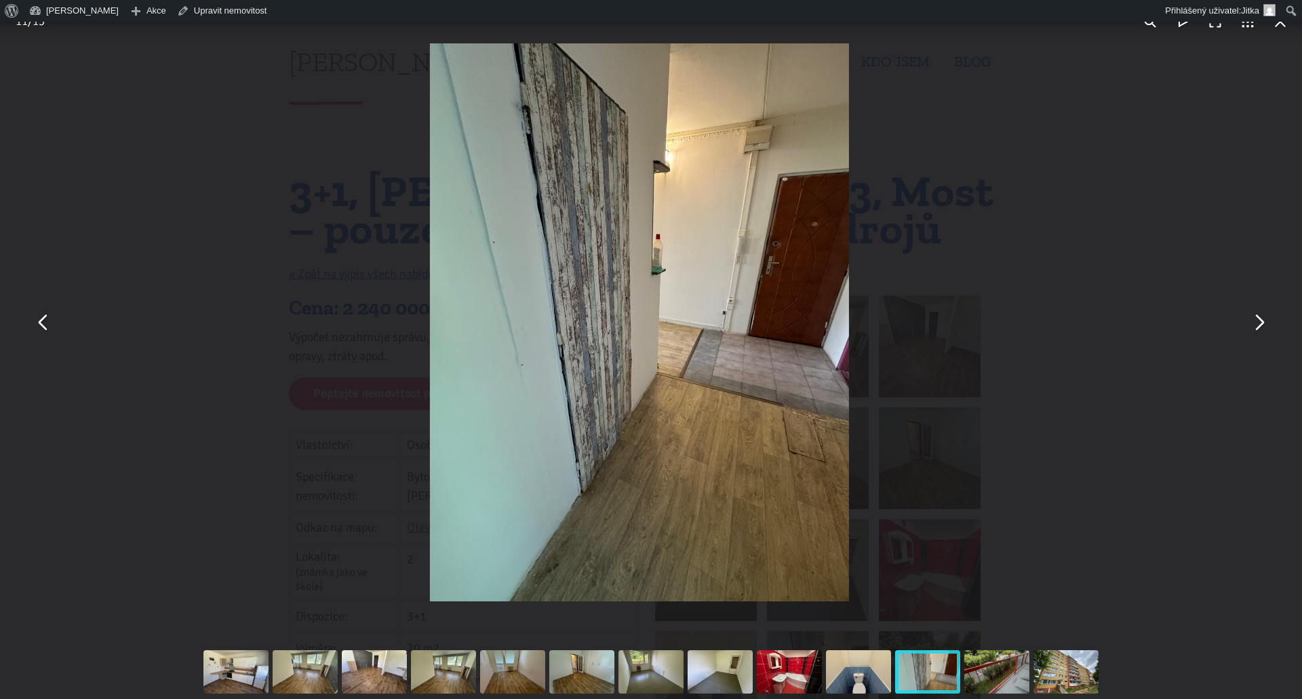
click at [37, 318] on button "You can close this modal content with the ESC key" at bounding box center [43, 322] width 33 height 33
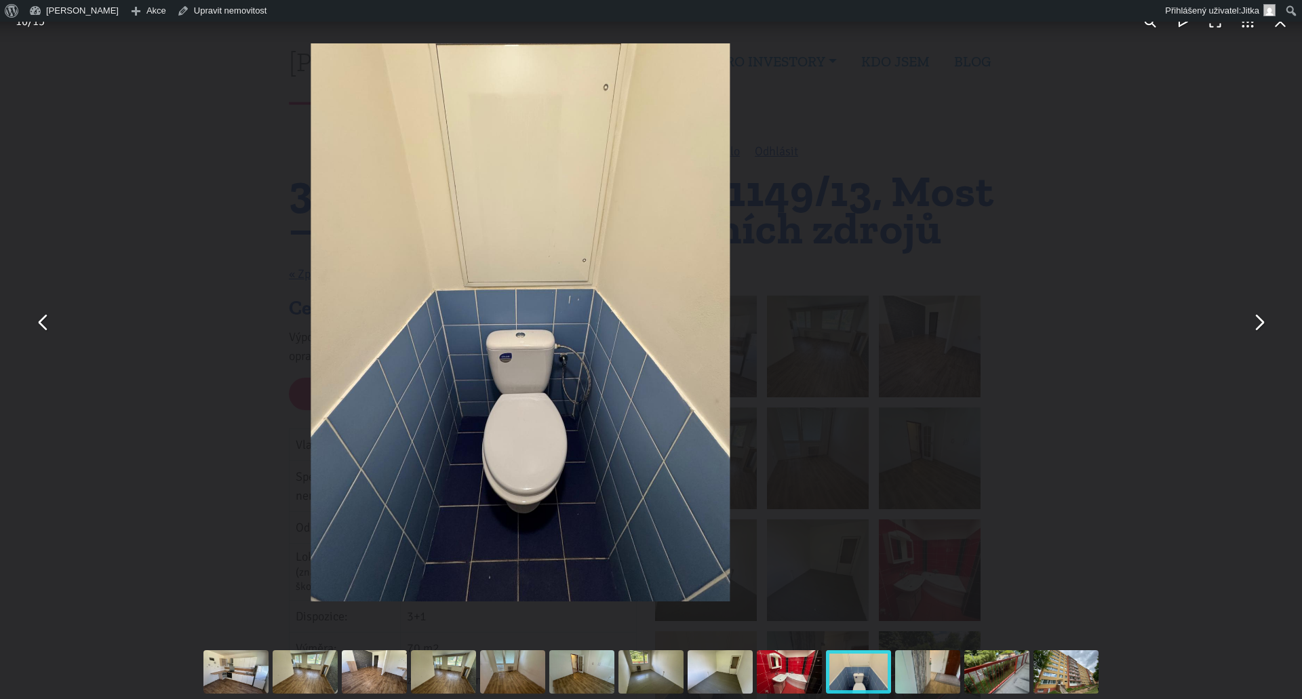
click at [37, 318] on button "You can close this modal content with the ESC key" at bounding box center [43, 322] width 33 height 33
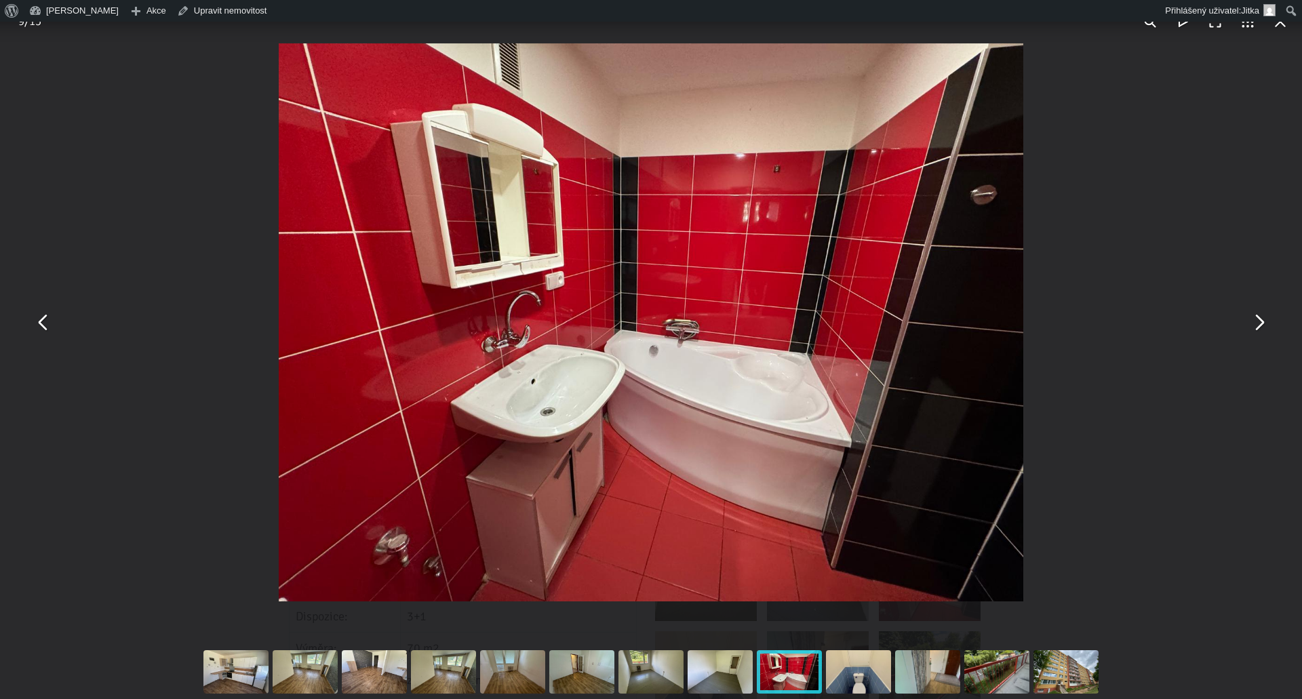
click at [37, 317] on button "You can close this modal content with the ESC key" at bounding box center [43, 322] width 33 height 33
